Goal: Information Seeking & Learning: Learn about a topic

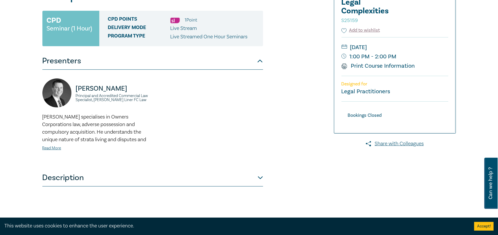
scroll to position [174, 0]
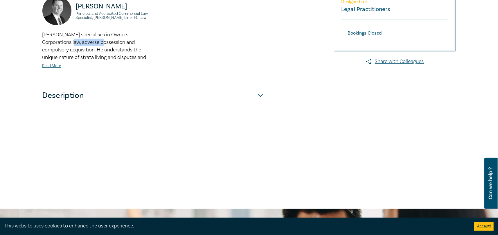
drag, startPoint x: 49, startPoint y: 39, endPoint x: 119, endPoint y: 52, distance: 70.9
click at [116, 51] on span "[PERSON_NAME] specialises in Owners Corporations law, adverse possession and co…" at bounding box center [94, 45] width 104 height 29
click at [115, 54] on span "[PERSON_NAME] specialises in Owners Corporations law, adverse possession and co…" at bounding box center [94, 45] width 104 height 29
click at [184, 92] on button "Description" at bounding box center [152, 95] width 221 height 17
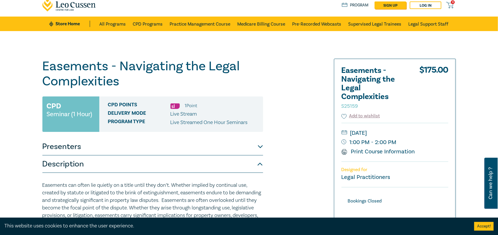
scroll to position [0, 0]
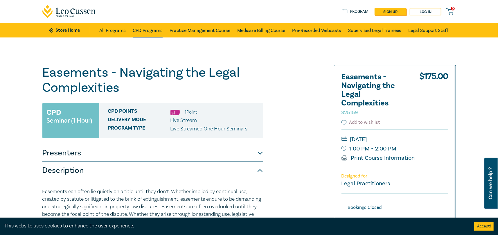
click at [134, 30] on link "CPD Programs" at bounding box center [148, 30] width 30 height 15
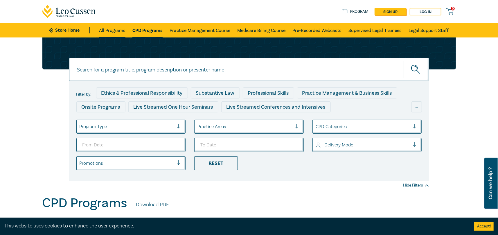
click at [113, 29] on link "All Programs" at bounding box center [112, 30] width 26 height 15
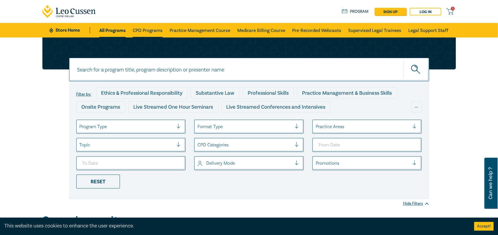
click at [151, 31] on link "CPD Programs" at bounding box center [148, 30] width 30 height 15
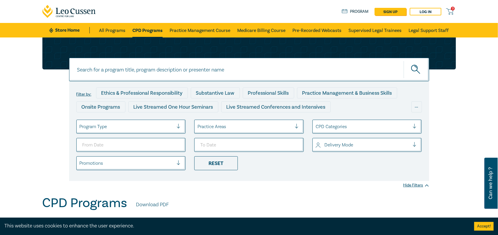
click at [179, 126] on div at bounding box center [181, 127] width 9 height 6
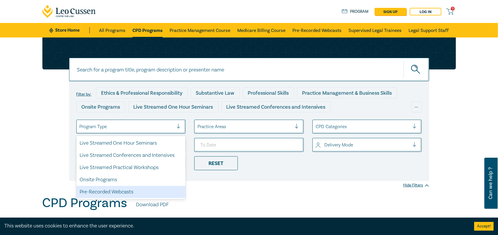
click at [314, 190] on div "Filter by: Ethics & Professional Responsibility Substantive Law Professional Sk…" at bounding box center [249, 116] width 498 height 158
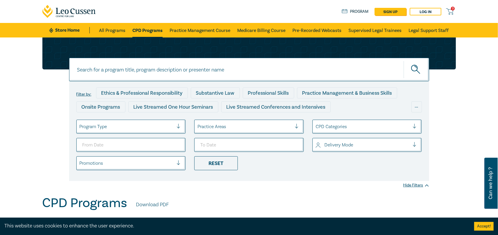
click at [227, 129] on div at bounding box center [245, 127] width 94 height 8
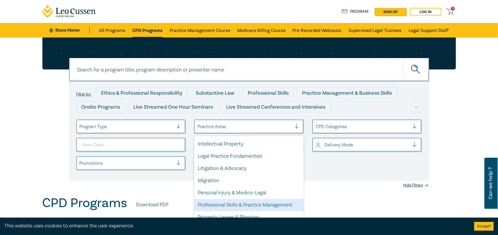
scroll to position [171, 0]
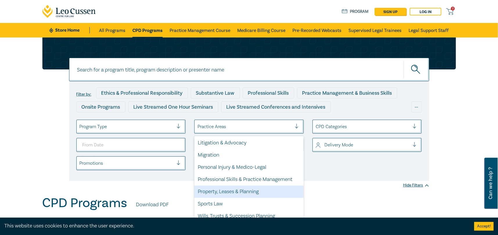
click at [246, 187] on div "Property, Leases & Planning" at bounding box center [249, 192] width 110 height 12
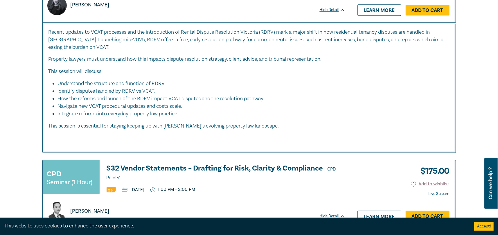
scroll to position [1133, 0]
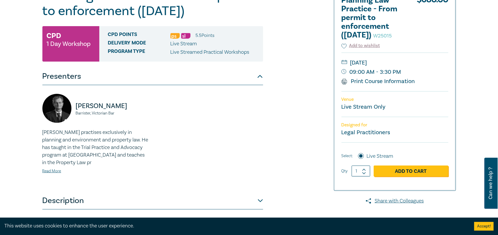
scroll to position [87, 0]
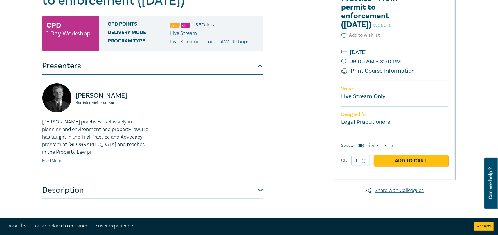
click at [99, 135] on p "[PERSON_NAME] practises exclusively in planning and environment and property la…" at bounding box center [95, 137] width 107 height 38
click at [100, 135] on p "Matthew Townsend practises exclusively in planning and environment and property…" at bounding box center [95, 137] width 107 height 38
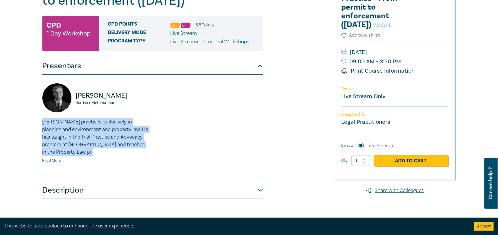
click at [100, 135] on p "Matthew Townsend practises exclusively in planning and environment and property…" at bounding box center [95, 137] width 107 height 38
click at [99, 135] on p "Matthew Townsend practises exclusively in planning and environment and property…" at bounding box center [95, 137] width 107 height 38
click at [98, 126] on p "Matthew Townsend practises exclusively in planning and environment and property…" at bounding box center [95, 137] width 107 height 38
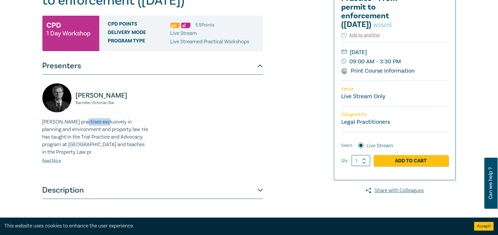
click at [98, 126] on p "Matthew Townsend practises exclusively in planning and environment and property…" at bounding box center [95, 137] width 107 height 38
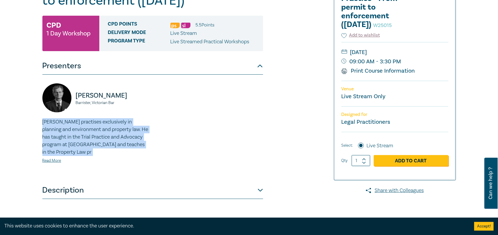
click at [98, 126] on p "Matthew Townsend practises exclusively in planning and environment and property…" at bounding box center [95, 137] width 107 height 38
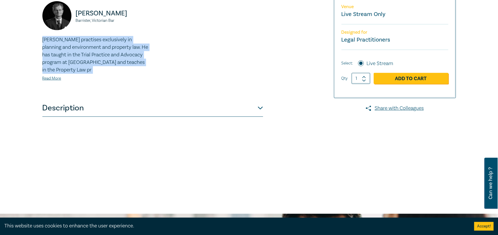
scroll to position [203, 0]
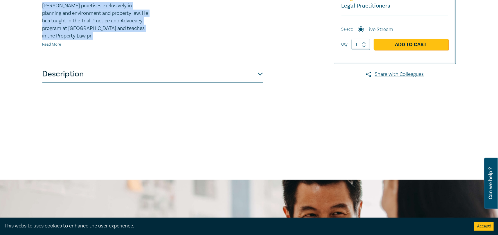
click at [256, 75] on button "Description" at bounding box center [152, 73] width 221 height 17
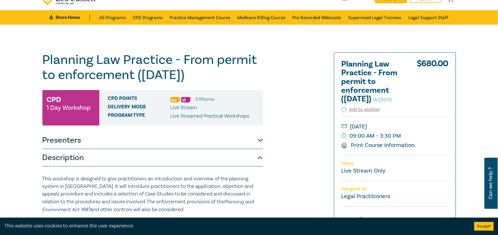
scroll to position [0, 0]
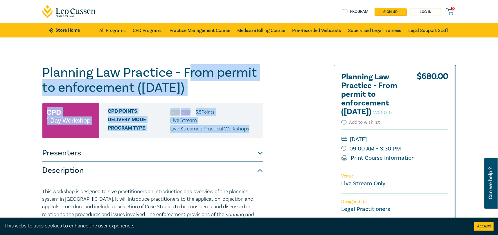
drag, startPoint x: 305, startPoint y: 136, endPoint x: 183, endPoint y: 64, distance: 141.9
click at [183, 64] on div "Planning Law Practice - From permit to enforcement (Aug 2025) W25015 CPD 1 Day …" at bounding box center [249, 210] width 498 height 346
click at [301, 98] on div "Planning Law Practice - From permit to enforcement (Aug 2025) W25015 CPD 1 Day …" at bounding box center [179, 210] width 280 height 291
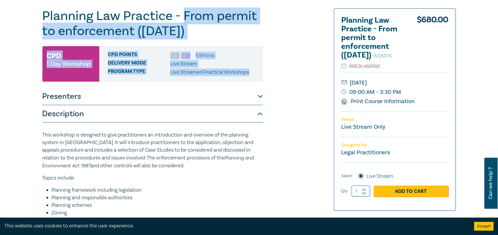
scroll to position [116, 0]
